Goal: Register for event/course

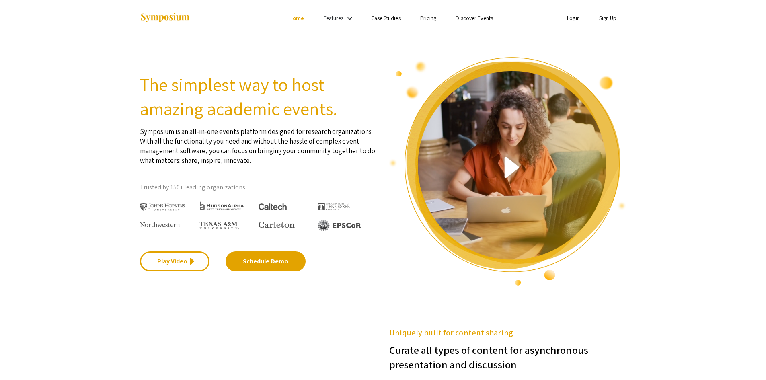
click at [460, 20] on link "Discover Events" at bounding box center [474, 17] width 37 height 7
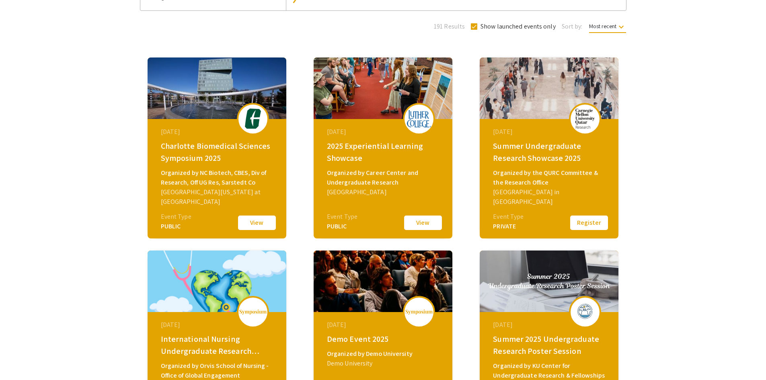
scroll to position [40, 0]
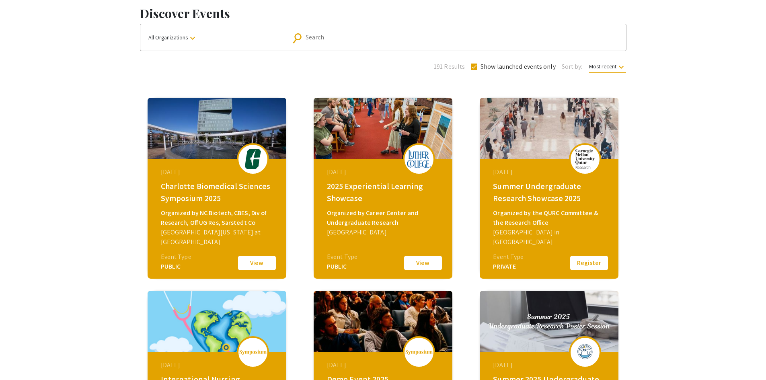
drag, startPoint x: 425, startPoint y: 265, endPoint x: 364, endPoint y: 234, distance: 67.8
click at [426, 265] on button "View" at bounding box center [423, 263] width 40 height 17
